Goal: Use online tool/utility: Utilize a website feature to perform a specific function

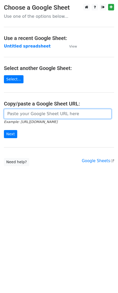
click at [42, 112] on input "url" at bounding box center [58, 114] width 108 height 10
paste input "[URL][DOMAIN_NAME]"
type input "[URL][DOMAIN_NAME]"
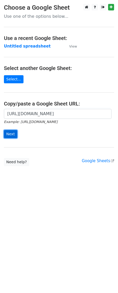
click at [12, 131] on input "Next" at bounding box center [10, 134] width 13 height 8
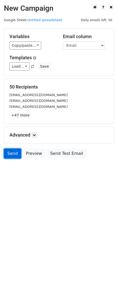
click at [10, 156] on link "Send" at bounding box center [12, 154] width 17 height 10
